Goal: Task Accomplishment & Management: Use online tool/utility

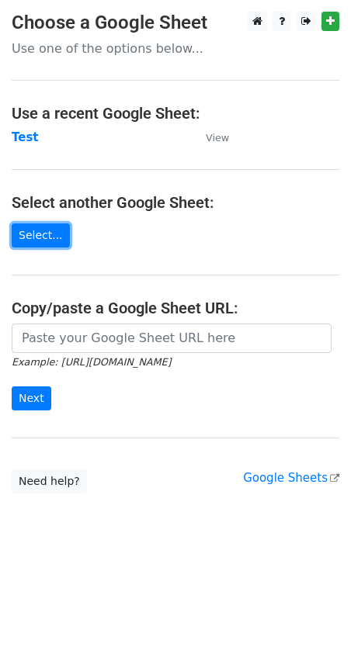
click at [45, 241] on link "Select..." at bounding box center [41, 236] width 58 height 24
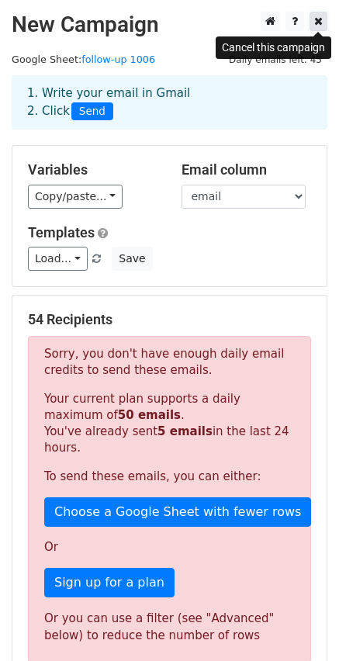
click at [322, 19] on icon at bounding box center [318, 21] width 9 height 11
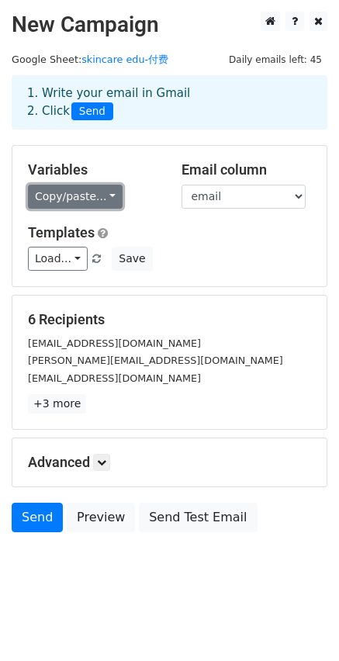
click at [79, 200] on link "Copy/paste..." at bounding box center [75, 197] width 95 height 24
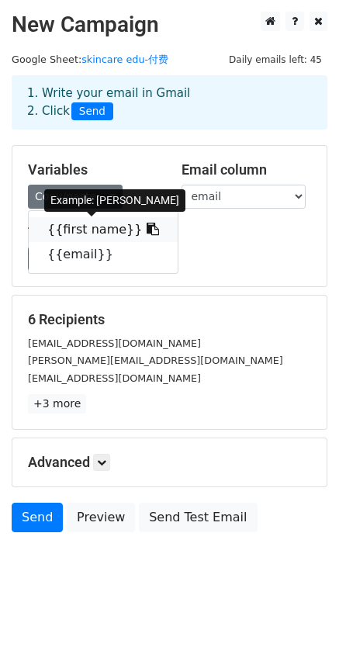
click at [147, 230] on icon at bounding box center [153, 229] width 12 height 12
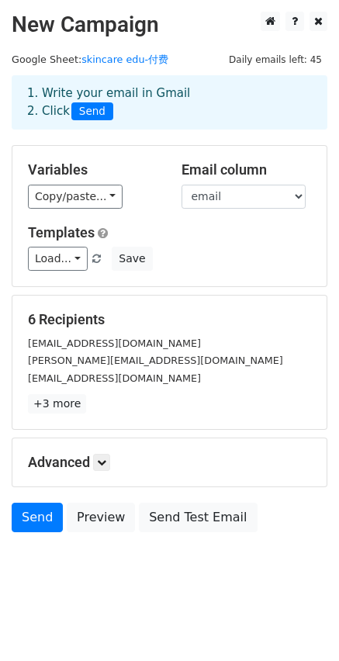
click at [92, 457] on h5 "Advanced" at bounding box center [169, 462] width 283 height 17
click at [96, 459] on link at bounding box center [101, 462] width 17 height 17
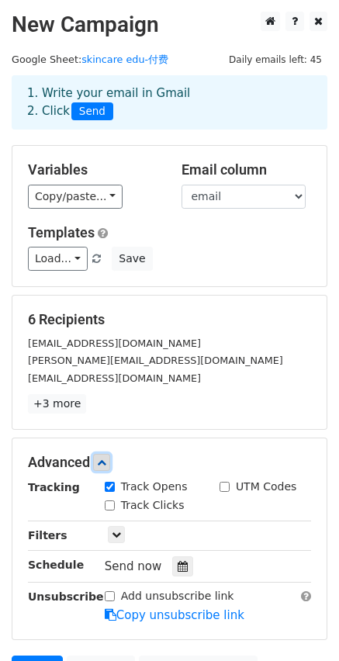
click at [96, 459] on link at bounding box center [101, 462] width 17 height 17
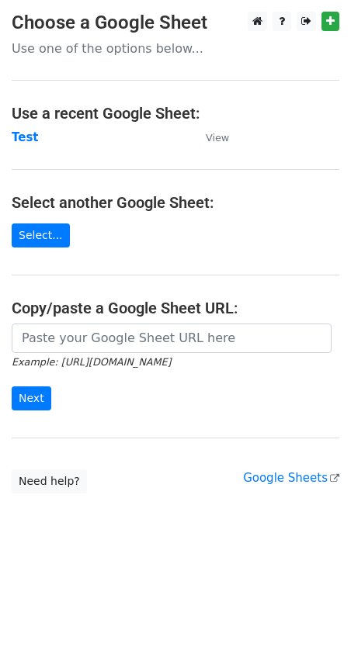
click at [41, 240] on link "Select..." at bounding box center [41, 236] width 58 height 24
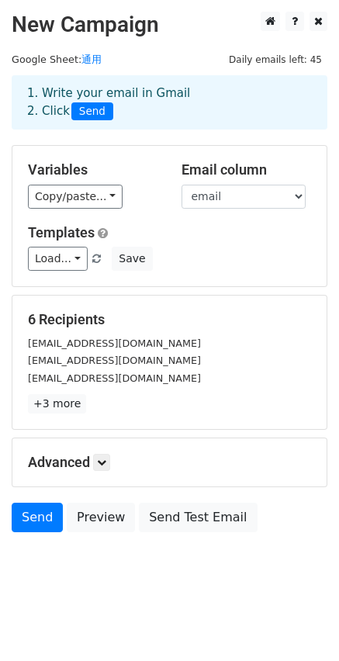
scroll to position [3, 0]
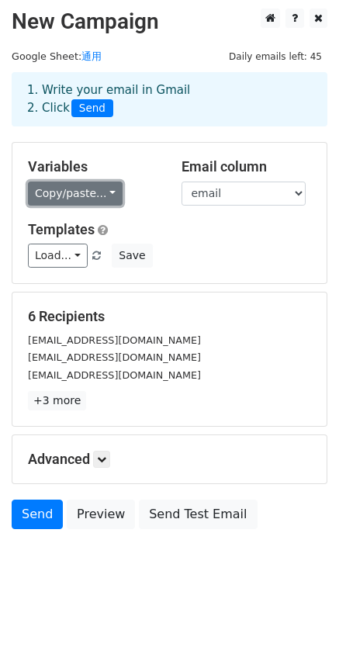
click at [85, 192] on link "Copy/paste..." at bounding box center [75, 194] width 95 height 24
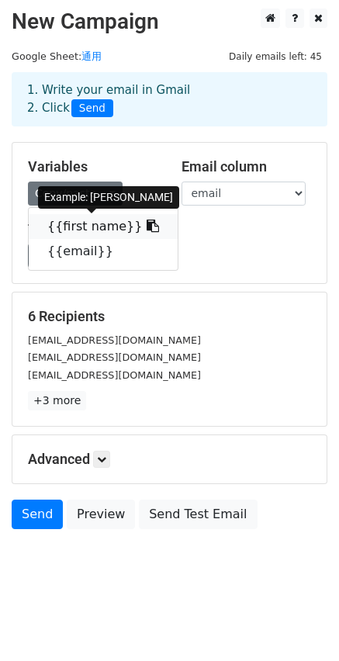
click at [147, 224] on icon at bounding box center [153, 226] width 12 height 12
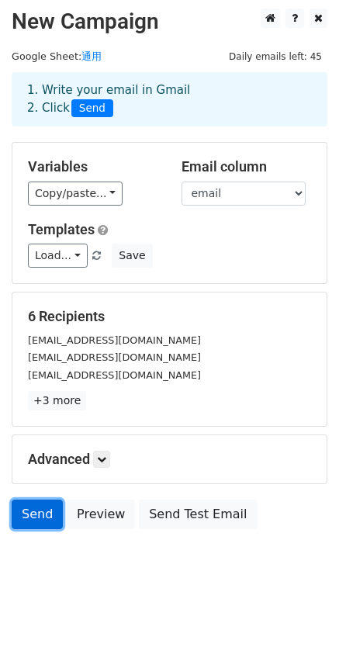
click at [43, 515] on link "Send" at bounding box center [37, 514] width 51 height 29
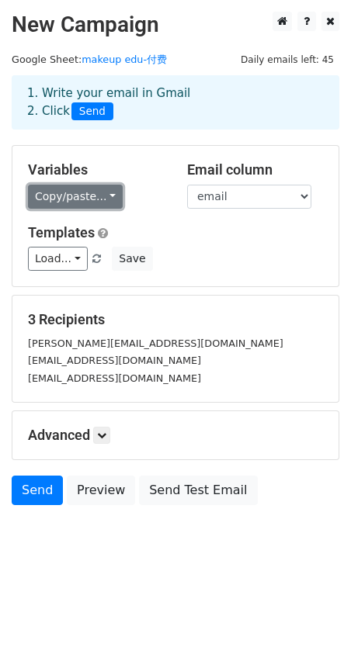
click at [78, 186] on link "Copy/paste..." at bounding box center [75, 197] width 95 height 24
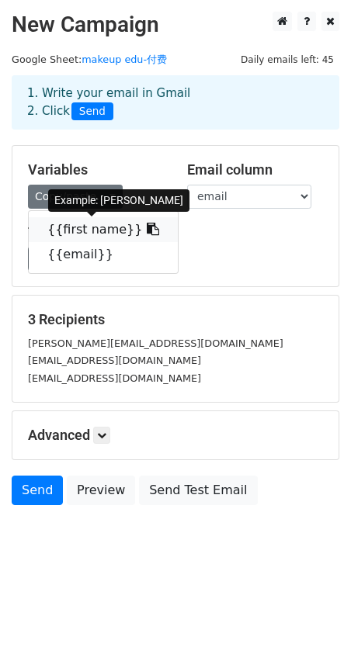
click at [147, 232] on icon at bounding box center [153, 229] width 12 height 12
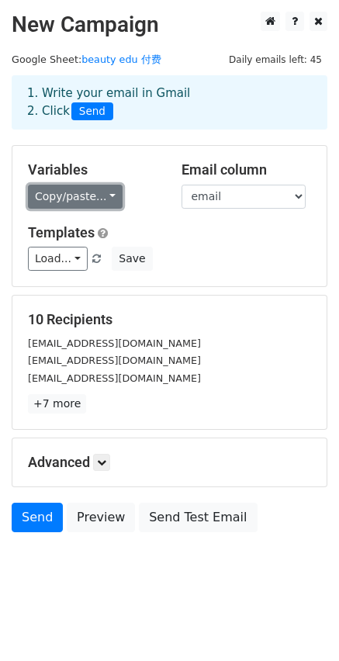
click at [98, 190] on link "Copy/paste..." at bounding box center [75, 197] width 95 height 24
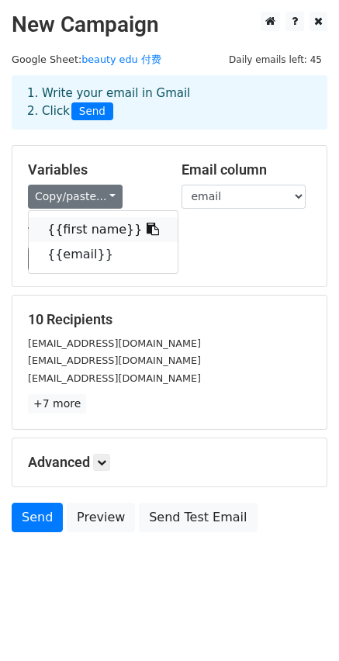
click at [147, 233] on icon at bounding box center [153, 229] width 12 height 12
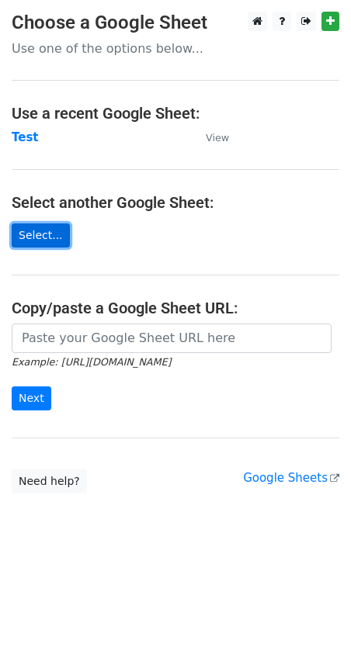
click at [38, 234] on link "Select..." at bounding box center [41, 236] width 58 height 24
click at [32, 235] on link "Select..." at bounding box center [41, 236] width 58 height 24
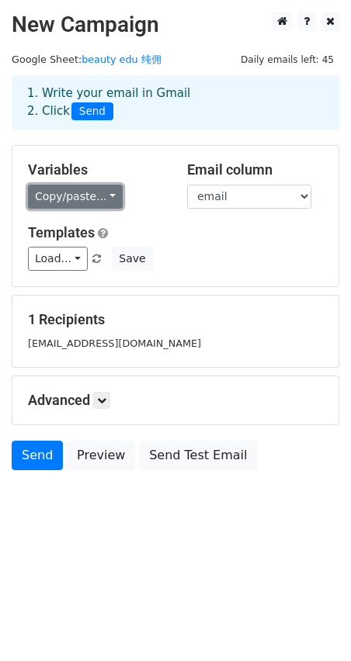
click at [92, 203] on link "Copy/paste..." at bounding box center [75, 197] width 95 height 24
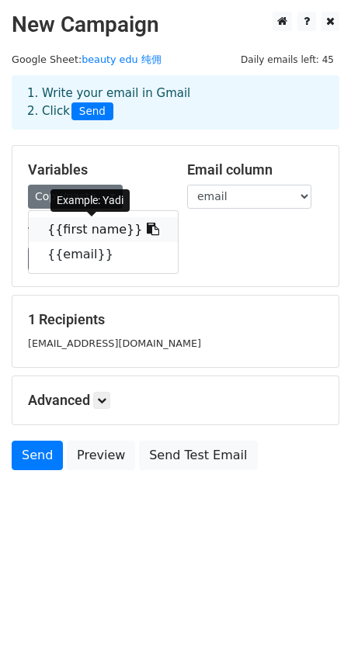
click at [147, 229] on icon at bounding box center [153, 229] width 12 height 12
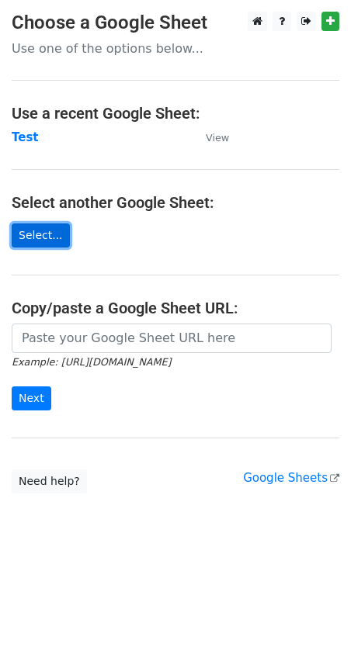
click at [27, 238] on link "Select..." at bounding box center [41, 236] width 58 height 24
click at [53, 235] on link "Select..." at bounding box center [41, 236] width 58 height 24
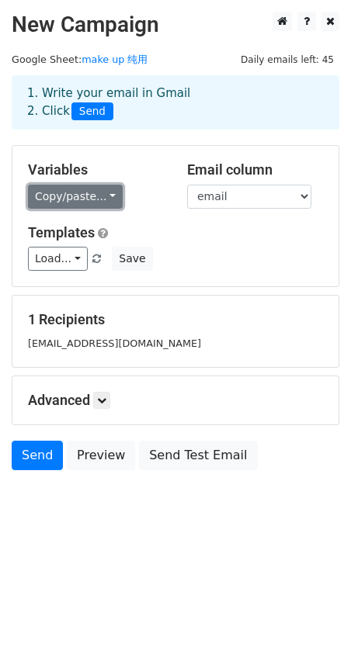
click at [99, 198] on link "Copy/paste..." at bounding box center [75, 197] width 95 height 24
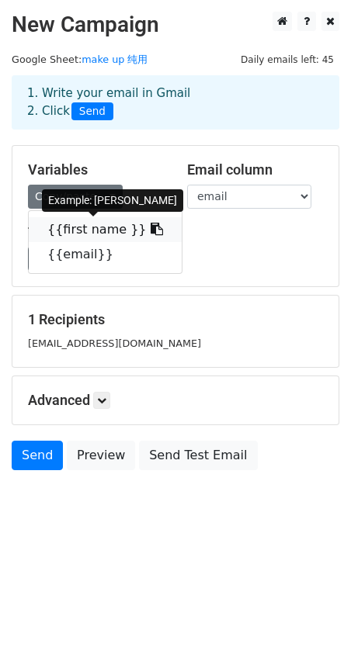
click at [151, 231] on icon at bounding box center [157, 229] width 12 height 12
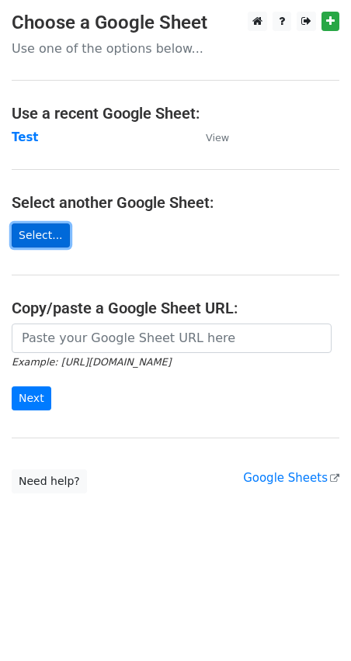
click at [56, 239] on link "Select..." at bounding box center [41, 236] width 58 height 24
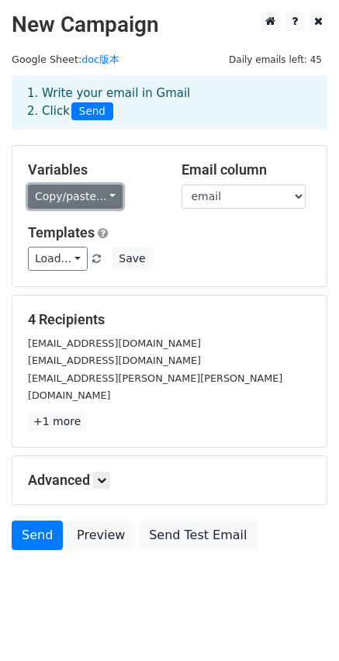
click at [103, 189] on link "Copy/paste..." at bounding box center [75, 197] width 95 height 24
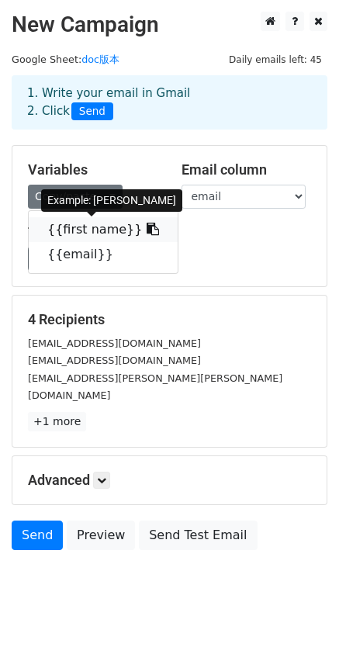
click at [147, 227] on icon at bounding box center [153, 229] width 12 height 12
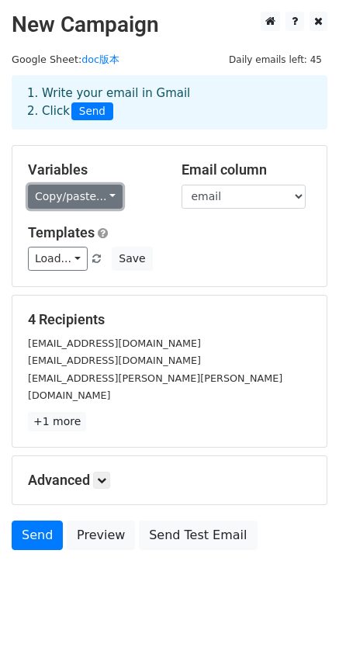
click at [113, 196] on link "Copy/paste..." at bounding box center [75, 197] width 95 height 24
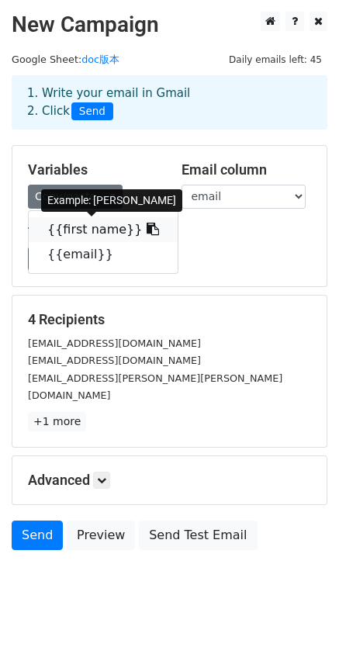
click at [147, 230] on icon at bounding box center [153, 229] width 12 height 12
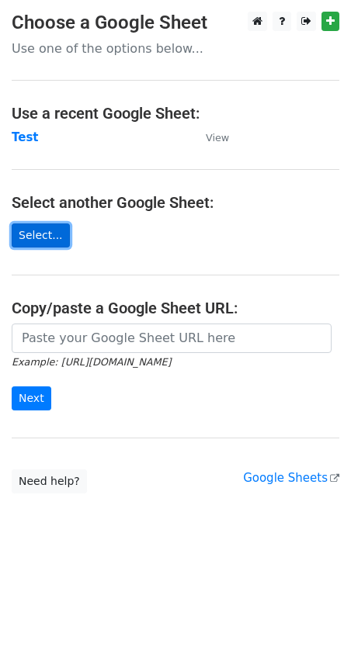
click at [41, 241] on link "Select..." at bounding box center [41, 236] width 58 height 24
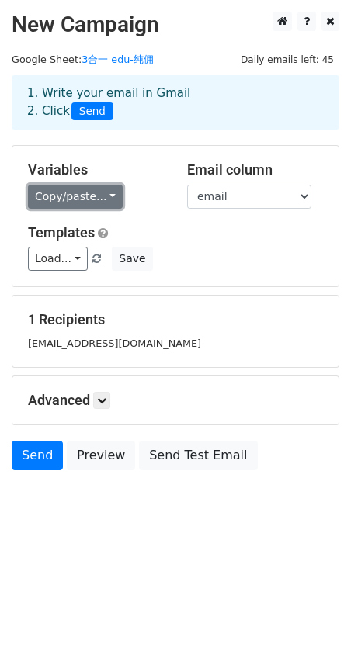
click at [105, 199] on link "Copy/paste..." at bounding box center [75, 197] width 95 height 24
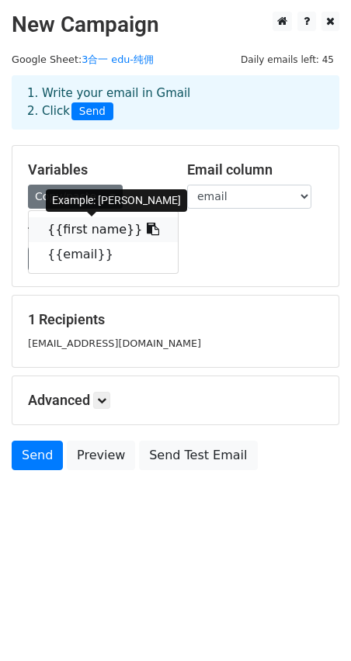
click at [147, 227] on icon at bounding box center [153, 229] width 12 height 12
